Goal: Task Accomplishment & Management: Manage account settings

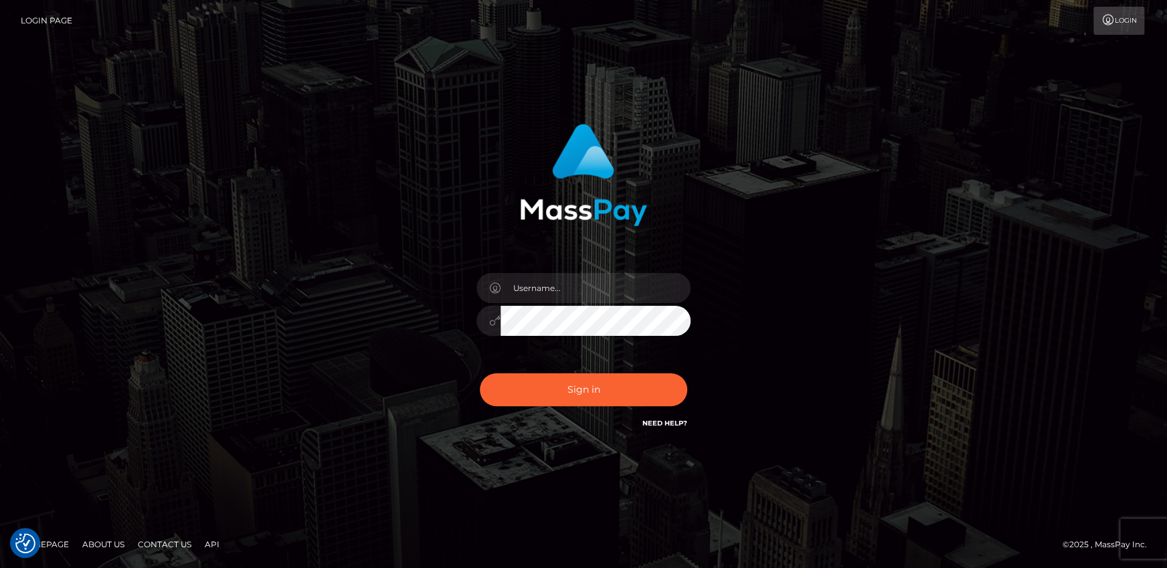
click at [618, 271] on div at bounding box center [583, 314] width 234 height 102
drag, startPoint x: 608, startPoint y: 281, endPoint x: 616, endPoint y: 300, distance: 21.0
click at [608, 281] on input "text" at bounding box center [595, 288] width 190 height 30
type input "Andrei.rollacan"
click at [480, 373] on button "Sign in" at bounding box center [583, 389] width 207 height 33
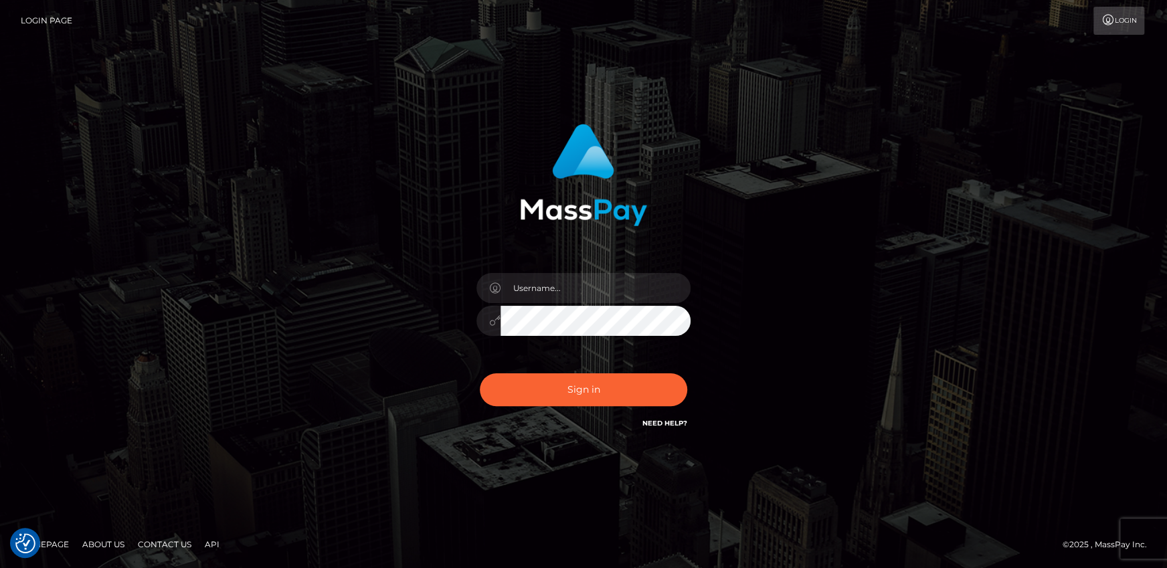
click at [764, 392] on div at bounding box center [583, 284] width 371 height 341
click at [562, 299] on input "text" at bounding box center [595, 288] width 190 height 30
type input "[PERSON_NAME].rollacan"
click at [480, 373] on button "Sign in" at bounding box center [583, 389] width 207 height 33
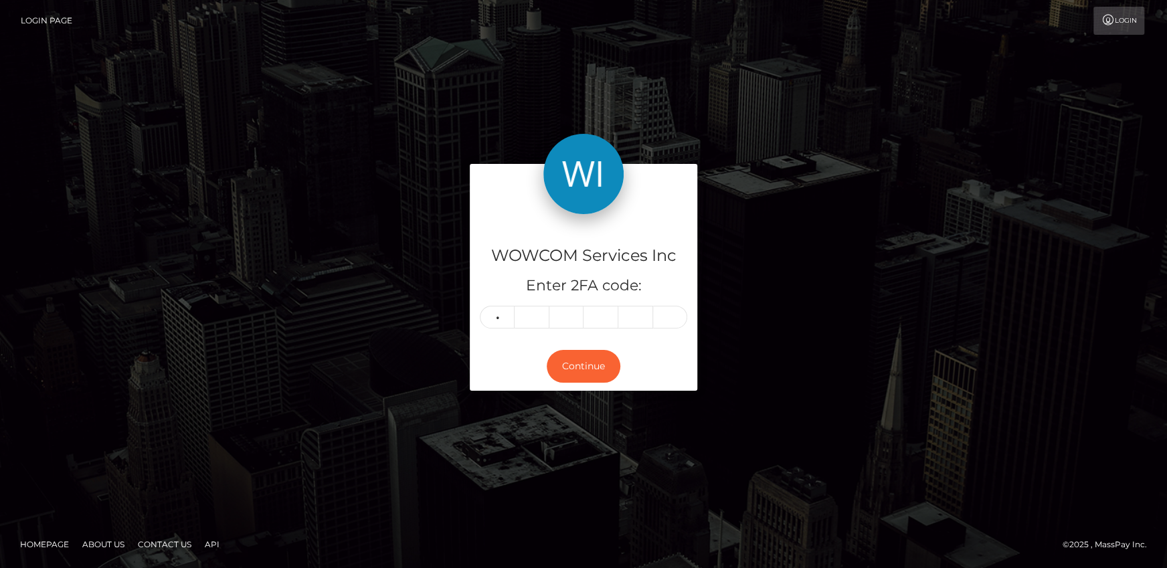
type input "2"
type input "8"
type input "1"
type input "3"
type input "4"
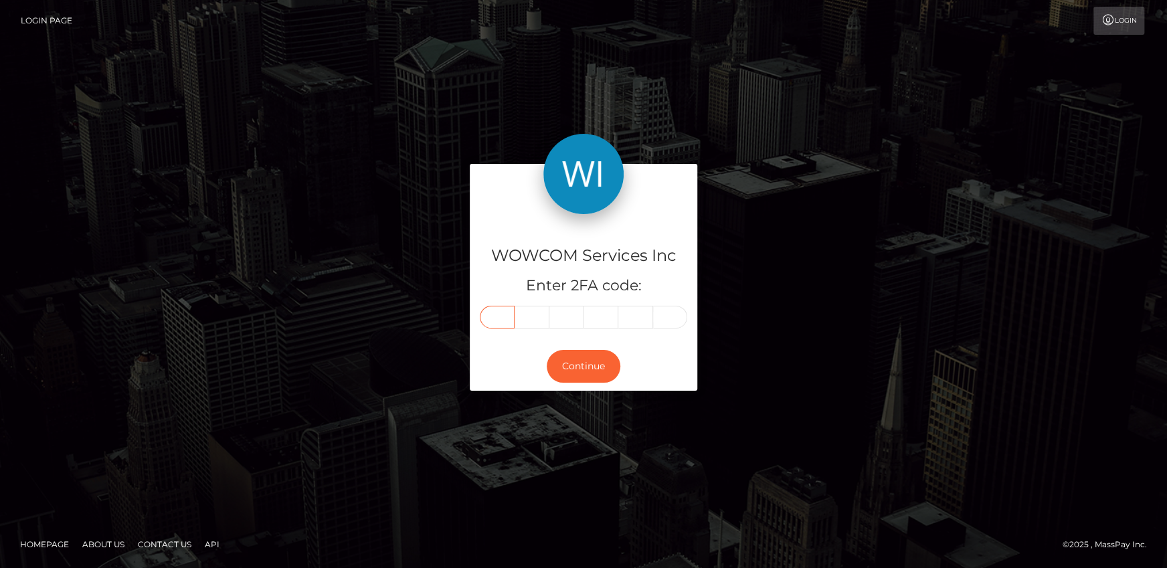
type input "2"
type input "1"
type input "8"
type input "1"
type input "3"
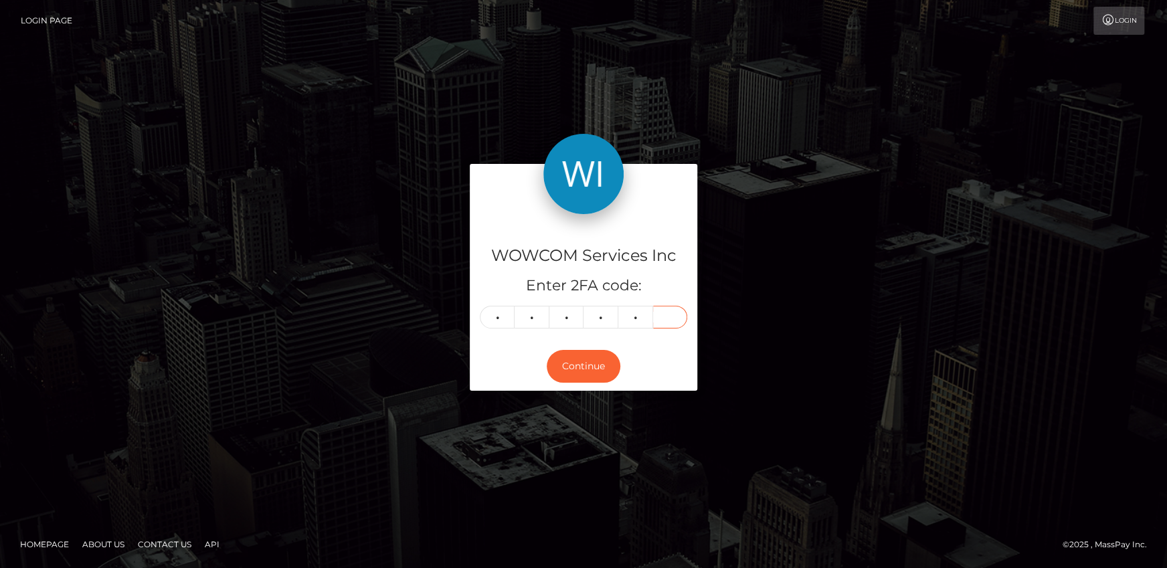
type input "4"
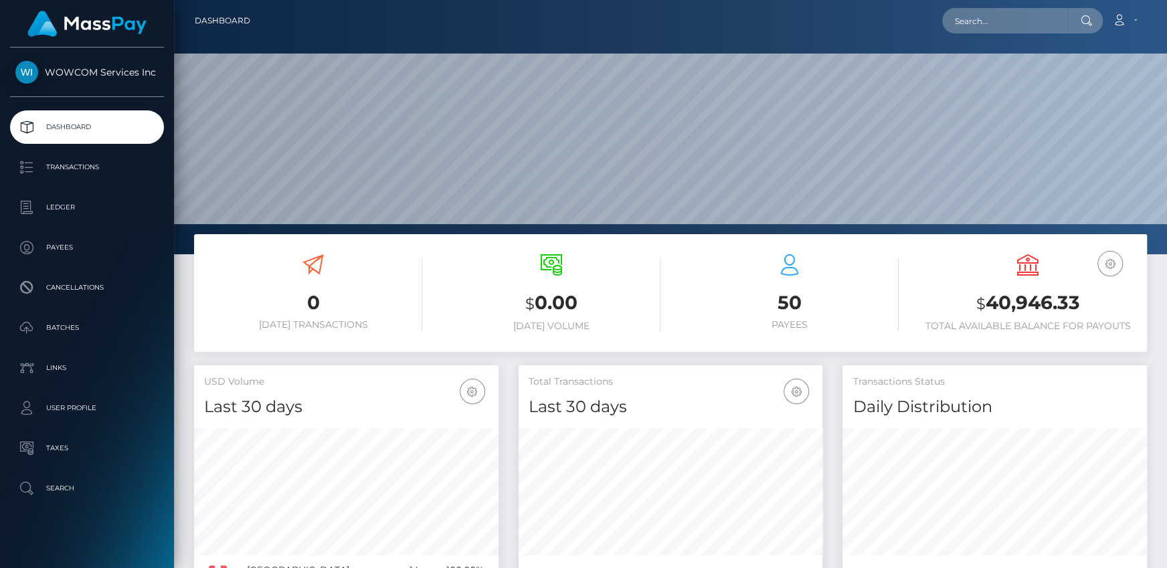
scroll to position [237, 304]
drag, startPoint x: 990, startPoint y: 300, endPoint x: 1074, endPoint y: 300, distance: 84.3
click at [1074, 300] on h3 "$ 40,946.33" at bounding box center [1028, 303] width 218 height 27
copy h3 "40,946.33"
